Goal: Information Seeking & Learning: Understand process/instructions

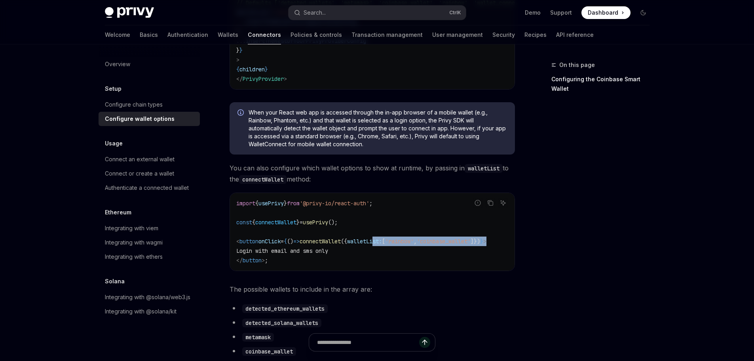
scroll to position [0, 21]
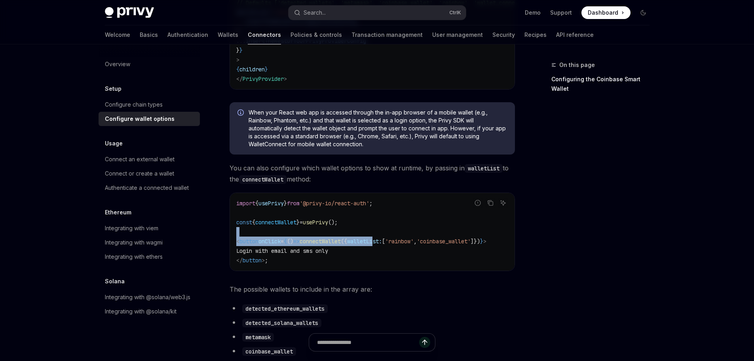
drag, startPoint x: 423, startPoint y: 272, endPoint x: 264, endPoint y: 262, distance: 159.4
click at [264, 262] on code "import { usePrivy } from '@privy-io/react-auth' ; const { connectWallet } = use…" at bounding box center [372, 231] width 272 height 66
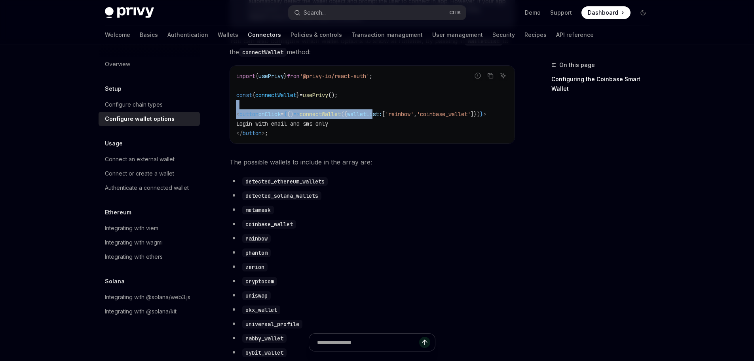
scroll to position [237, 0]
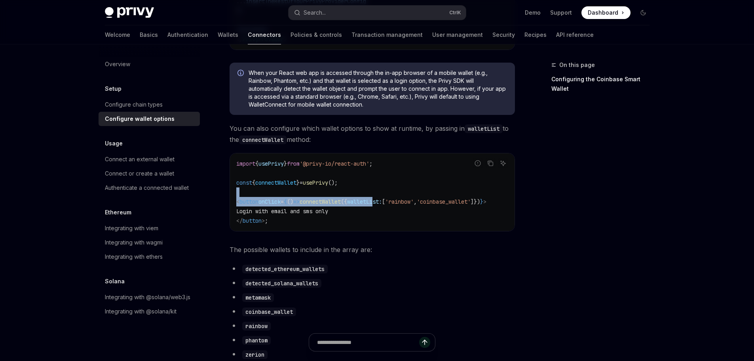
click at [300, 205] on span "connectWallet" at bounding box center [320, 201] width 41 height 7
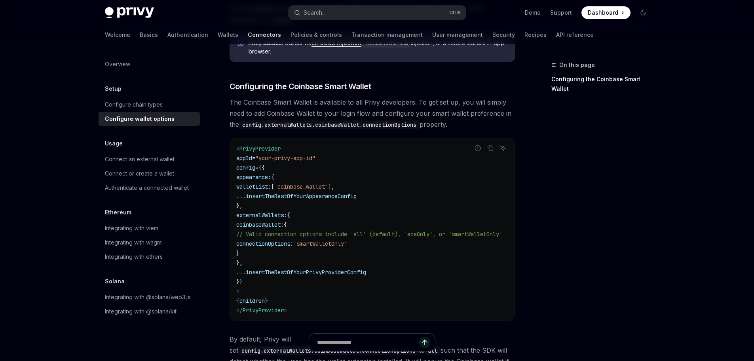
scroll to position [871, 0]
click at [165, 109] on div "Configure chain types" at bounding box center [150, 104] width 90 height 9
type textarea "*"
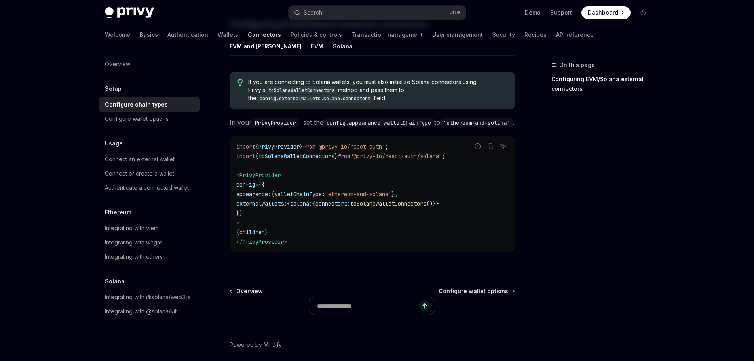
scroll to position [158, 0]
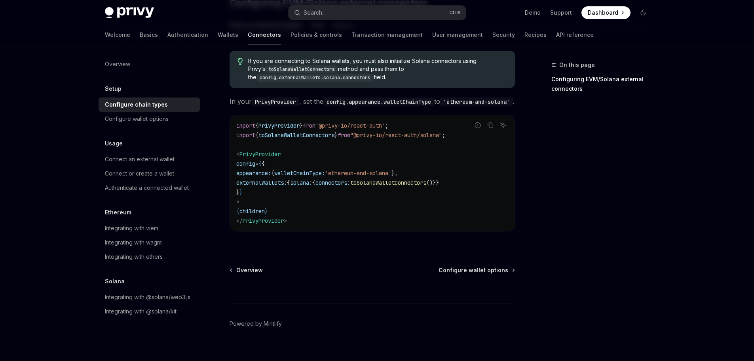
click at [398, 177] on span "}," at bounding box center [394, 172] width 6 height 7
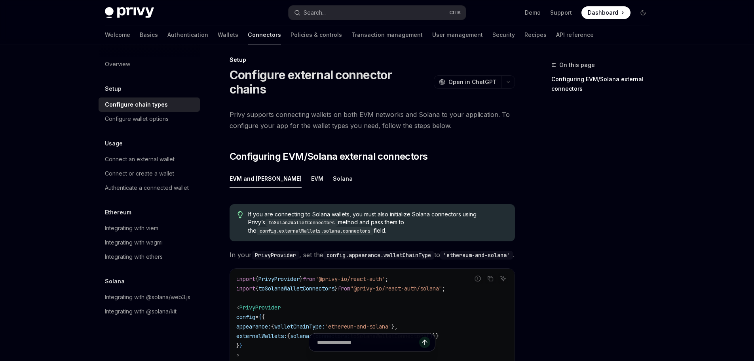
scroll to position [0, 0]
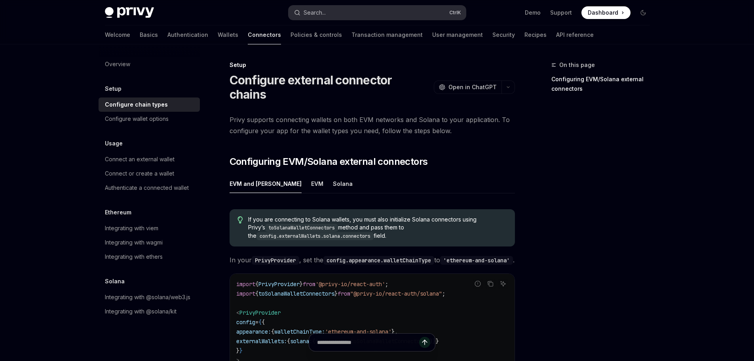
click at [433, 8] on button "Search... Ctrl K" at bounding box center [377, 13] width 177 height 14
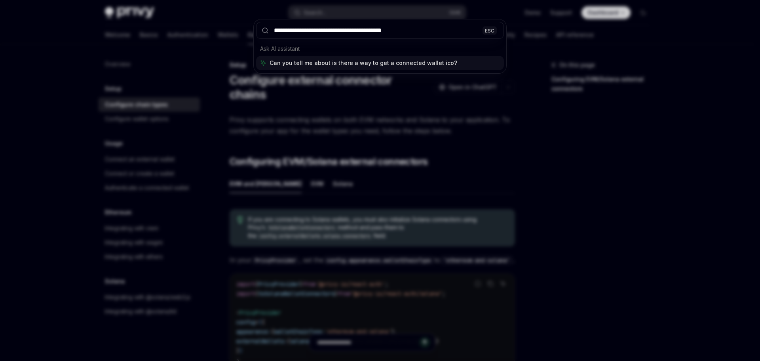
type input "**********"
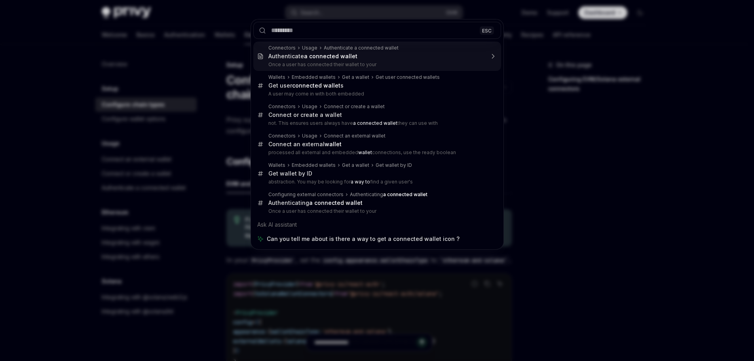
type textarea "*"
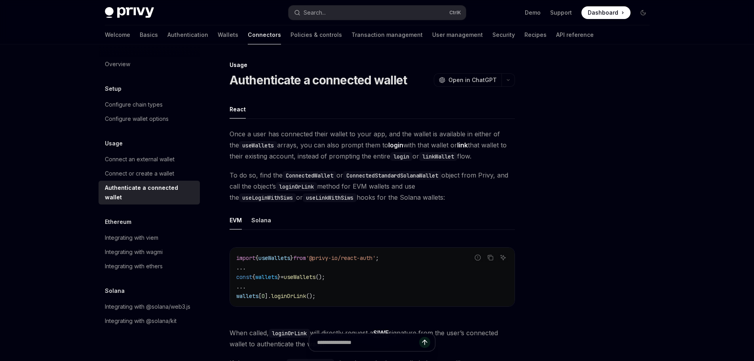
scroll to position [47, 0]
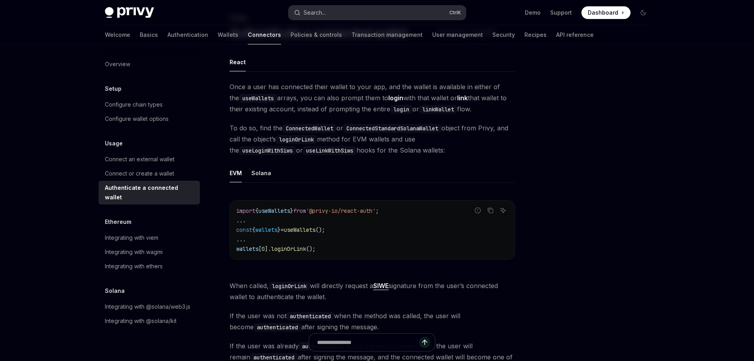
click at [332, 15] on button "Search... Ctrl K" at bounding box center [377, 13] width 177 height 14
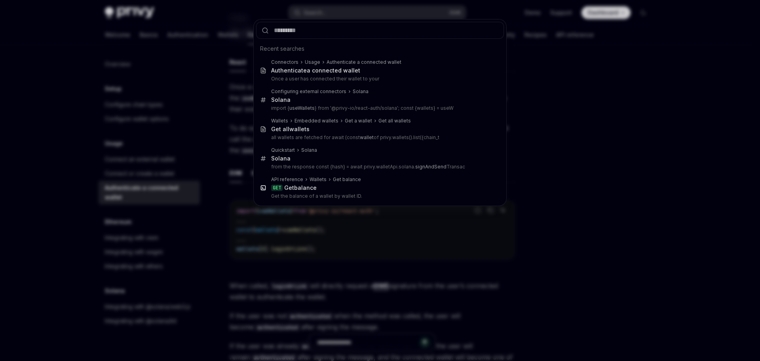
click at [336, 31] on input "text" at bounding box center [380, 30] width 248 height 17
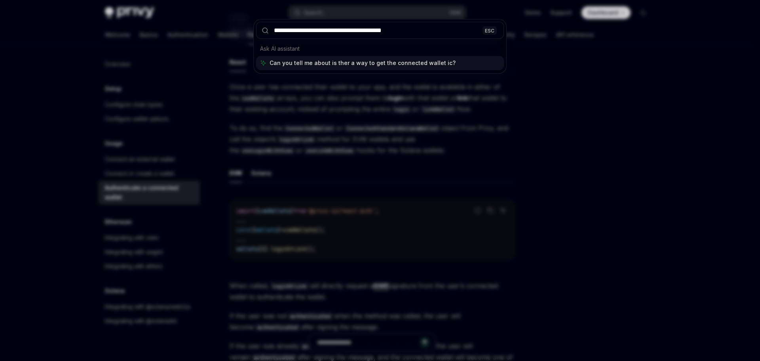
type input "**********"
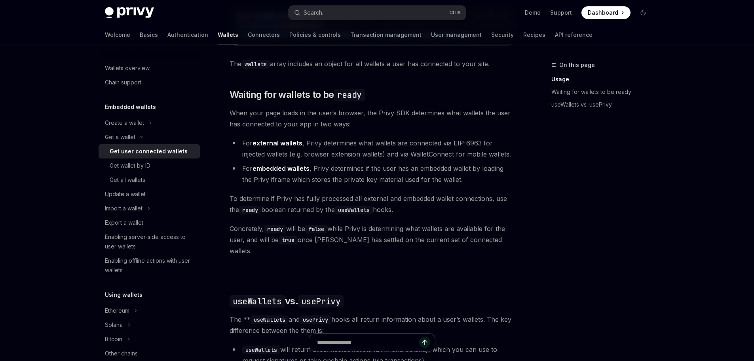
scroll to position [443, 0]
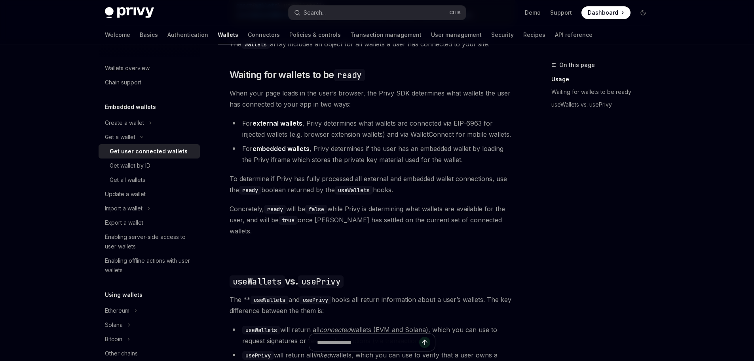
click at [260, 195] on span "To determine if Privy has fully processed all external and embedded wallet conn…" at bounding box center [372, 184] width 285 height 22
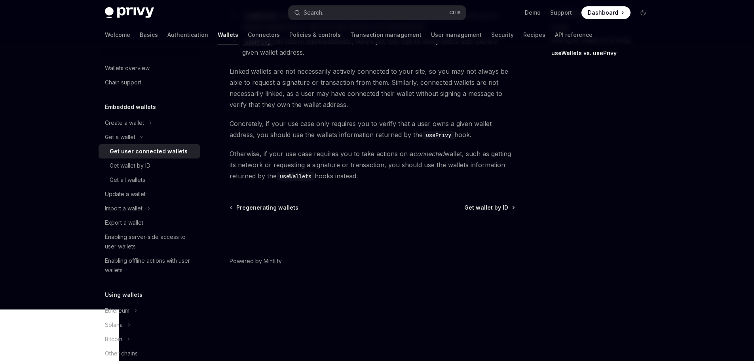
scroll to position [763, 0]
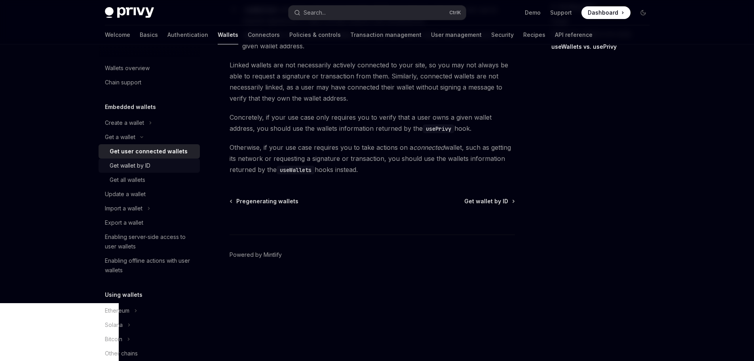
click at [156, 170] on div "Get wallet by ID" at bounding box center [152, 165] width 85 height 9
type textarea "*"
